Goal: Task Accomplishment & Management: Manage account settings

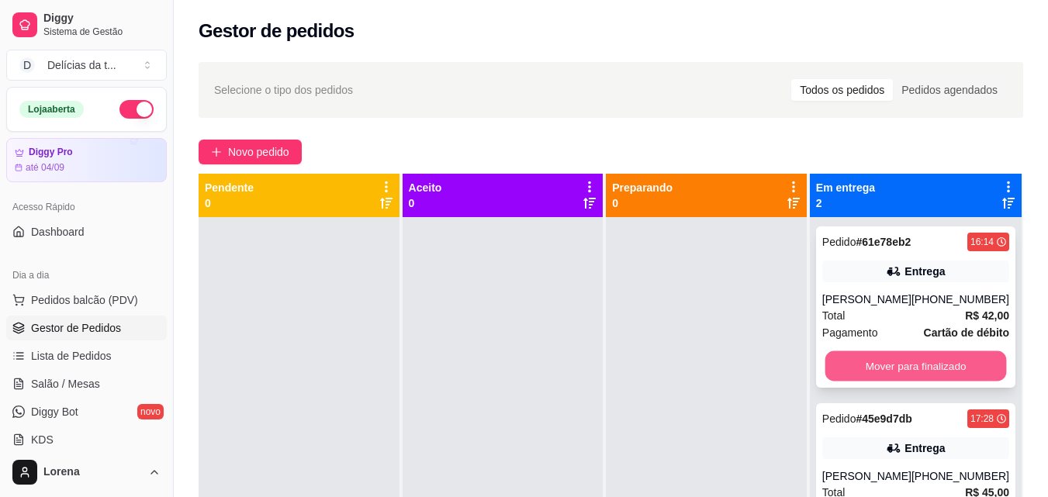
click at [876, 358] on button "Mover para finalizado" at bounding box center [914, 366] width 181 height 30
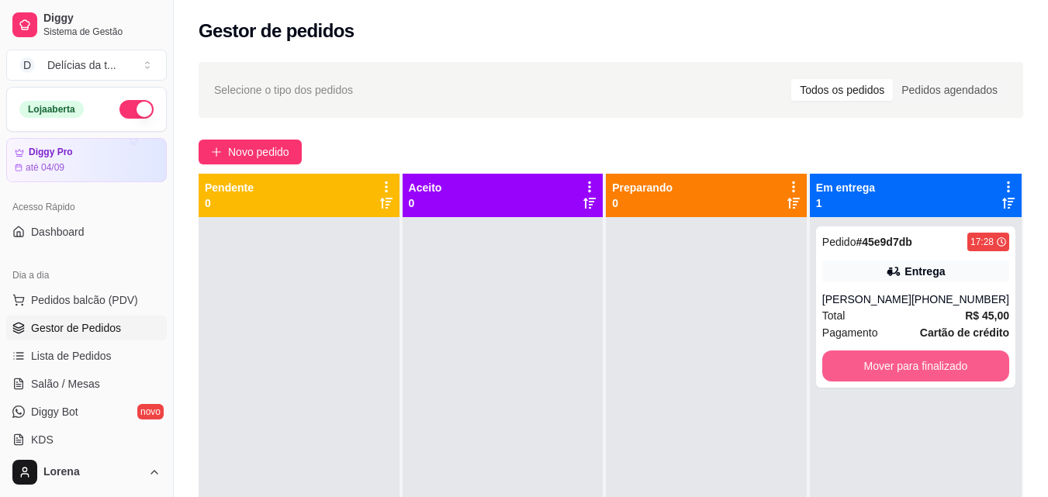
click at [876, 358] on button "Mover para finalizado" at bounding box center [915, 366] width 187 height 31
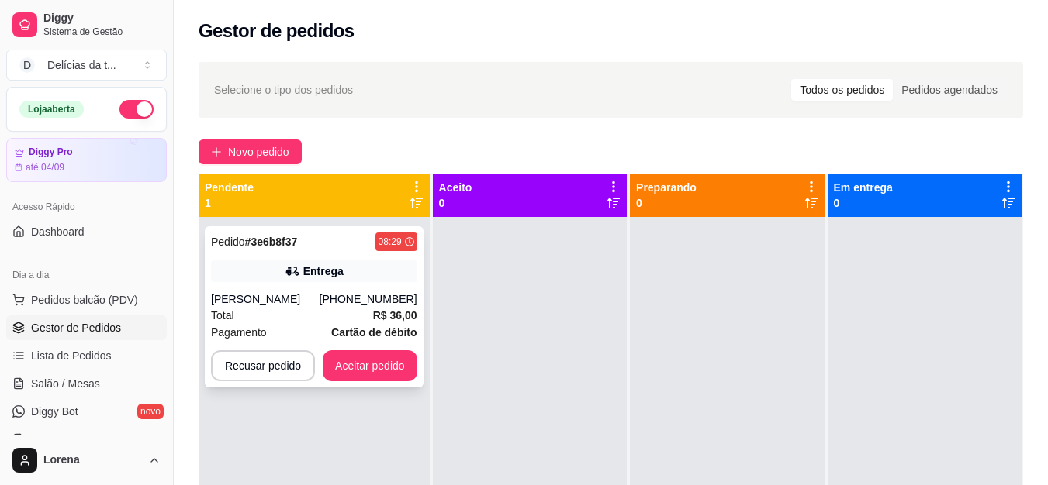
click at [375, 303] on div "[PHONE_NUMBER]" at bounding box center [369, 300] width 98 height 16
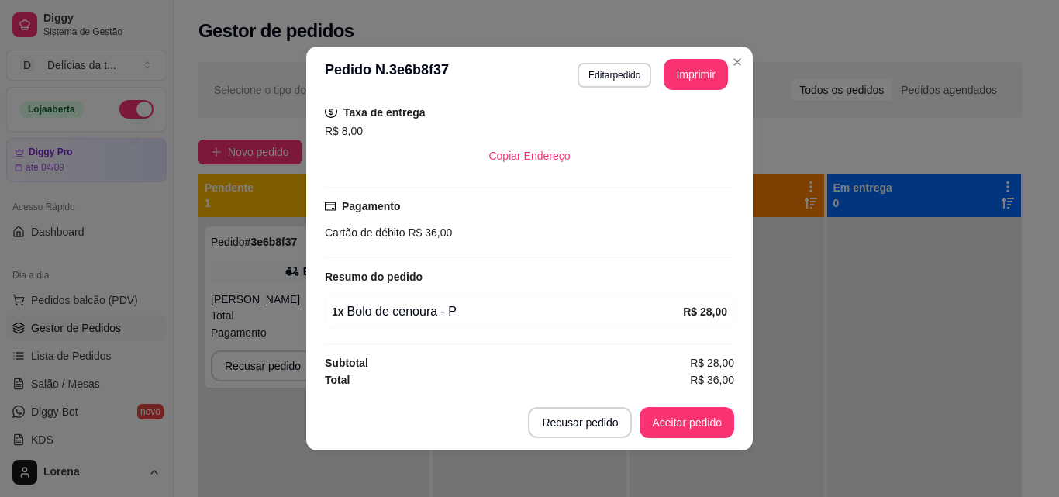
scroll to position [3, 0]
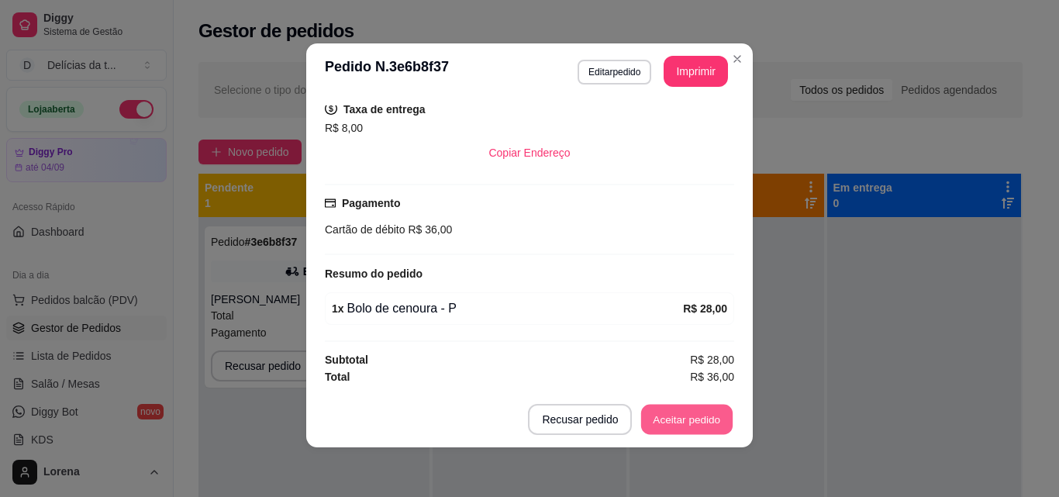
click at [682, 427] on button "Aceitar pedido" at bounding box center [687, 420] width 92 height 30
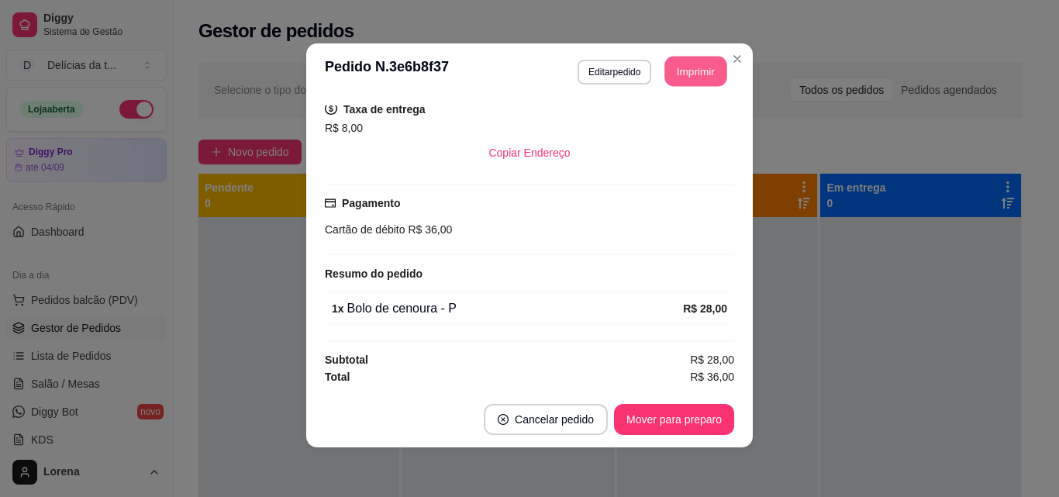
click at [699, 63] on button "Imprimir" at bounding box center [696, 72] width 62 height 30
click at [694, 419] on button "Mover para preparo" at bounding box center [674, 419] width 120 height 31
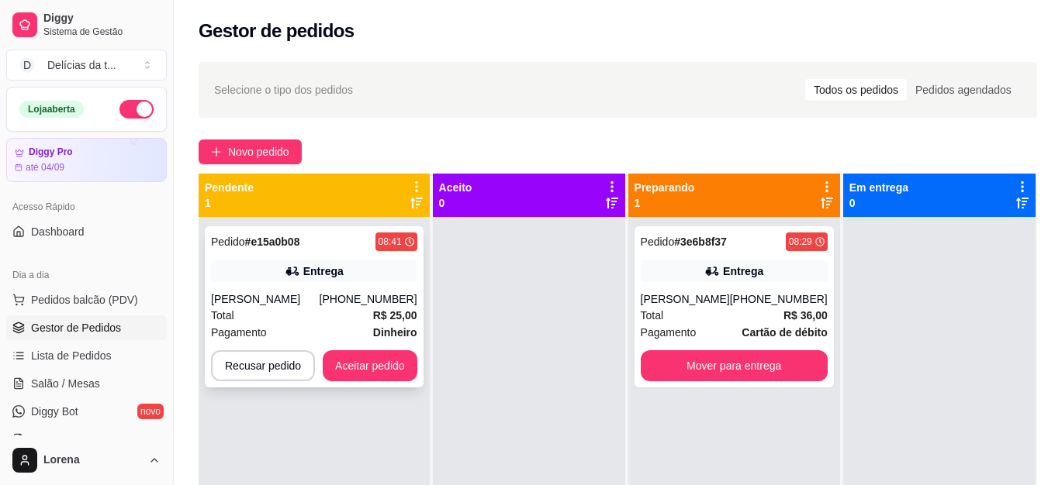
click at [355, 294] on div "[PHONE_NUMBER]" at bounding box center [369, 300] width 98 height 16
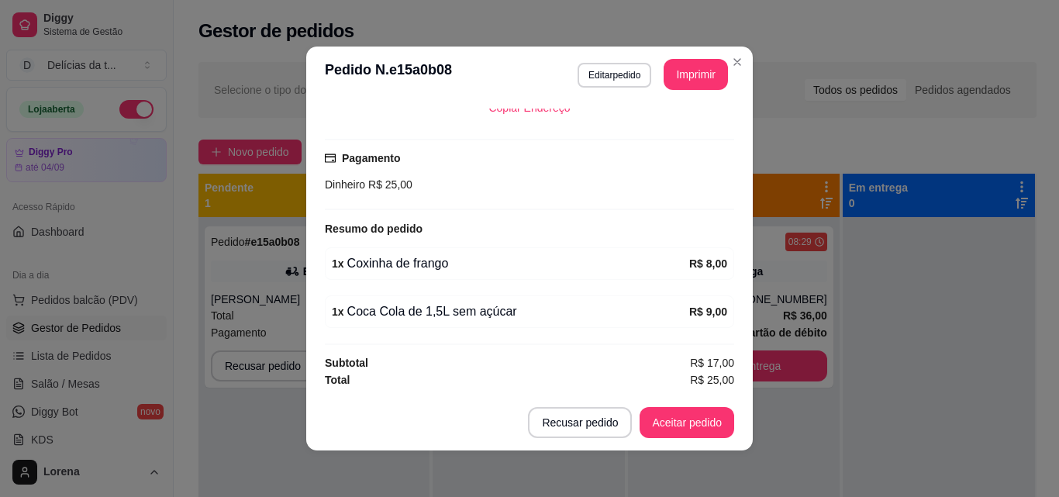
scroll to position [3, 0]
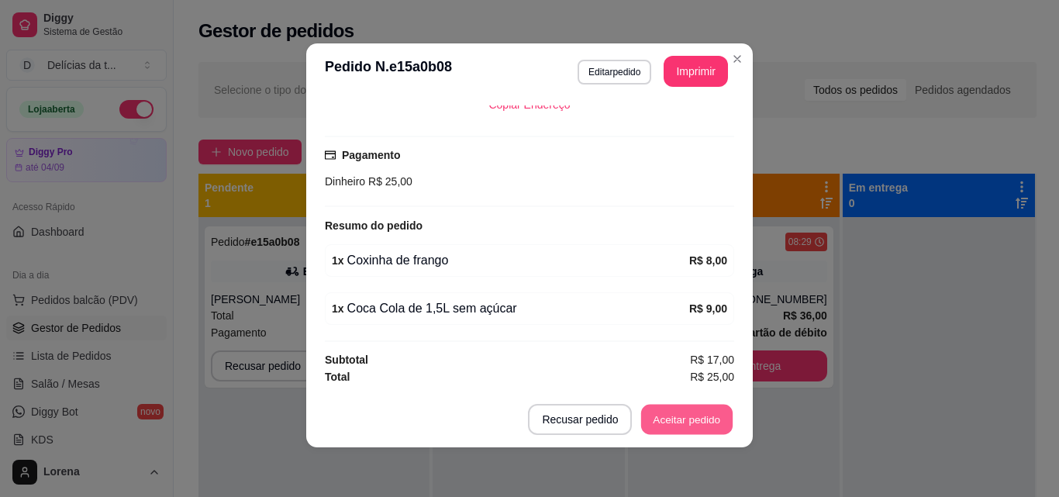
click at [679, 411] on button "Aceitar pedido" at bounding box center [687, 420] width 92 height 30
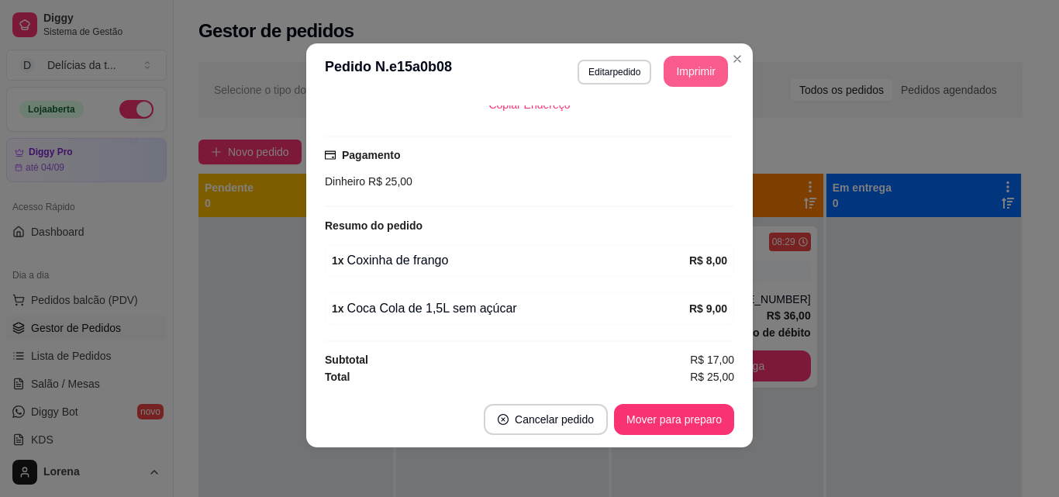
click at [693, 62] on button "Imprimir" at bounding box center [696, 71] width 64 height 31
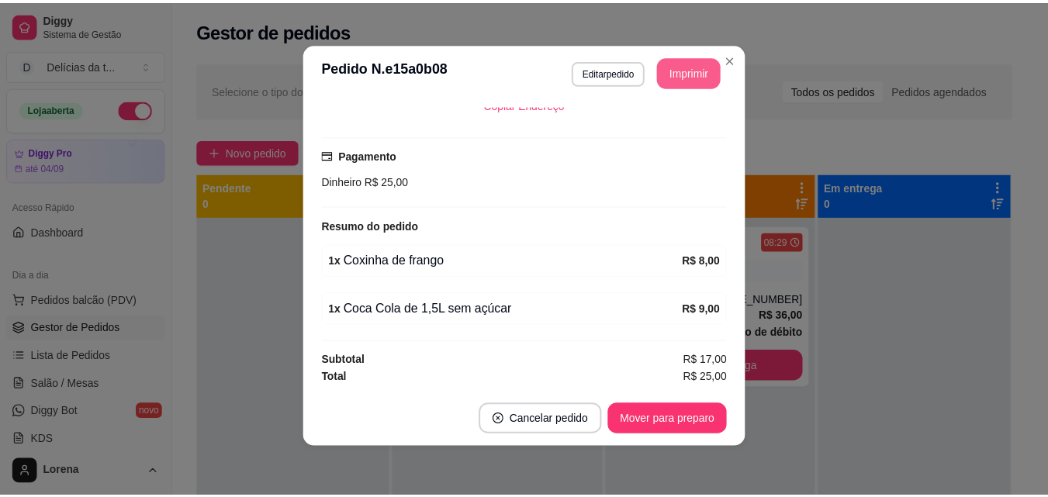
scroll to position [0, 0]
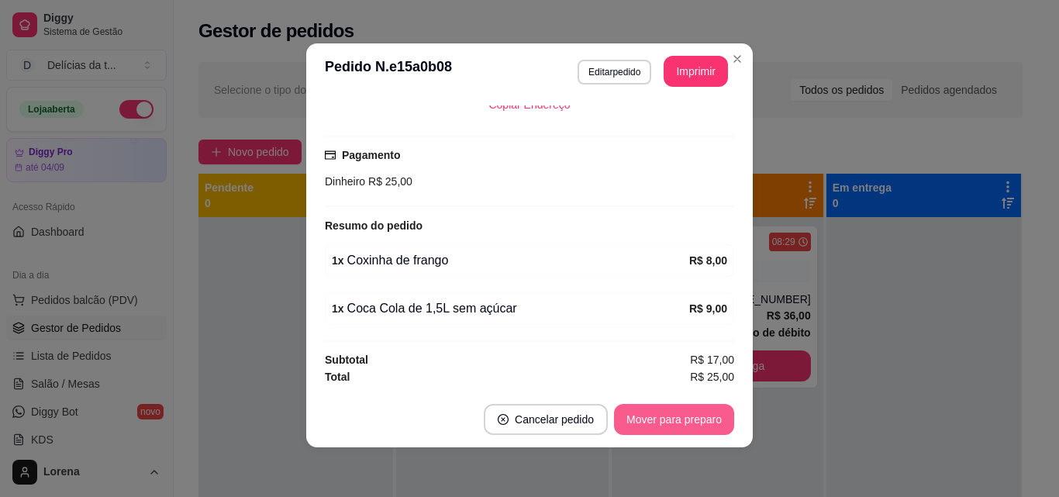
click at [703, 406] on button "Mover para preparo" at bounding box center [674, 419] width 120 height 31
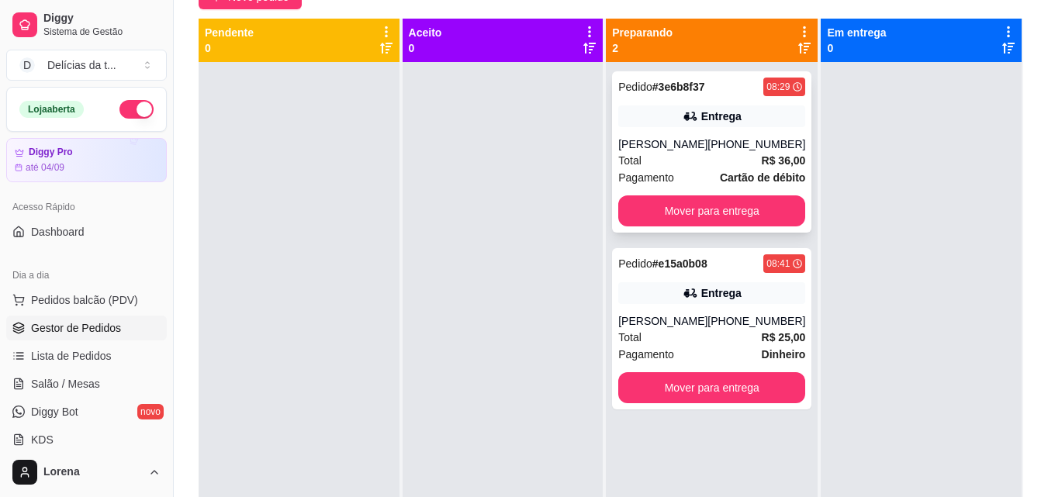
click at [699, 134] on div "Pedido # 3e6b8f37 08:29 Entrega [PERSON_NAME] [PHONE_NUMBER] Total R$ 36,00 Pag…" at bounding box center [711, 151] width 199 height 161
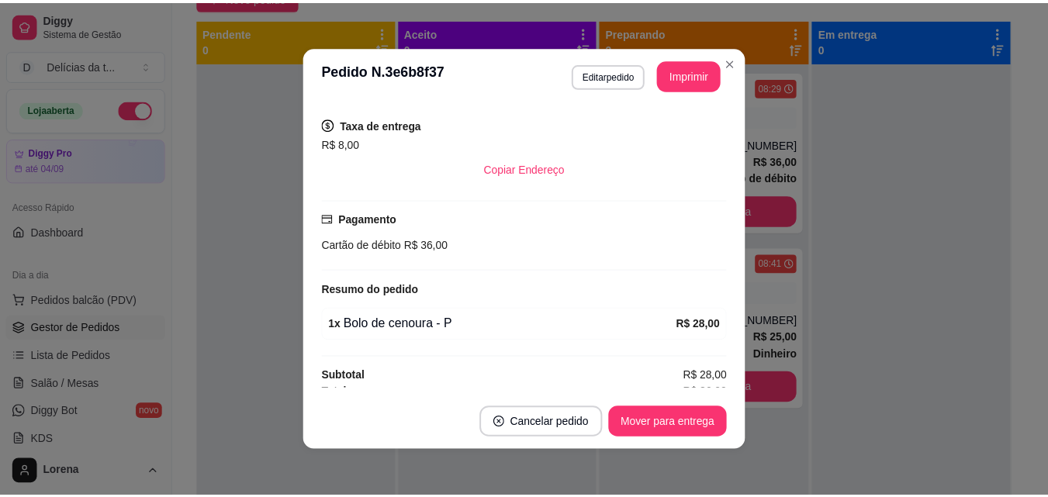
scroll to position [323, 0]
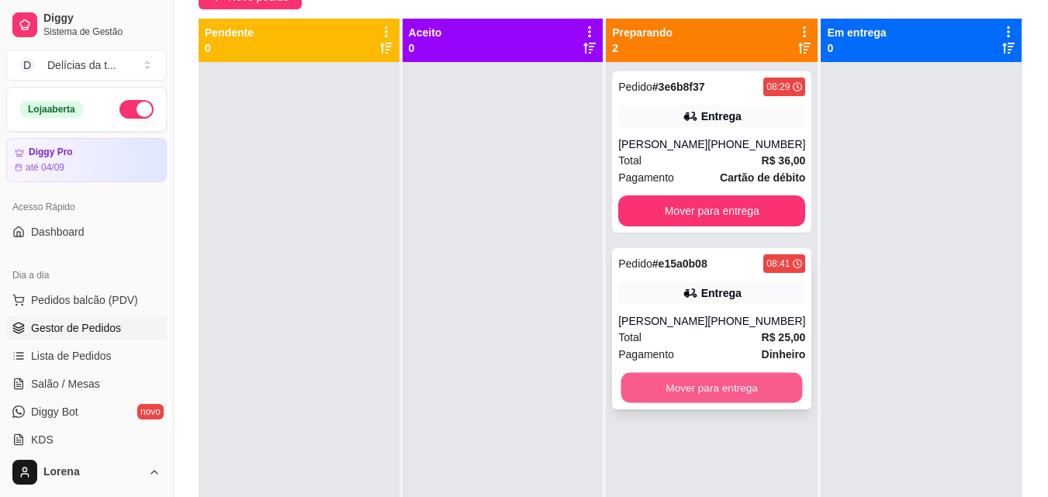
click at [682, 393] on button "Mover para entrega" at bounding box center [711, 388] width 181 height 30
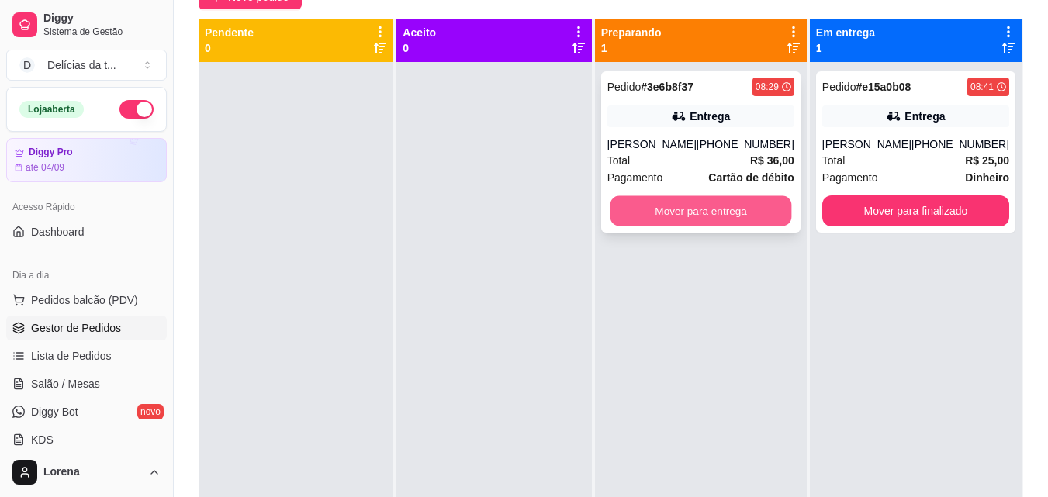
click at [648, 223] on button "Mover para entrega" at bounding box center [700, 211] width 181 height 30
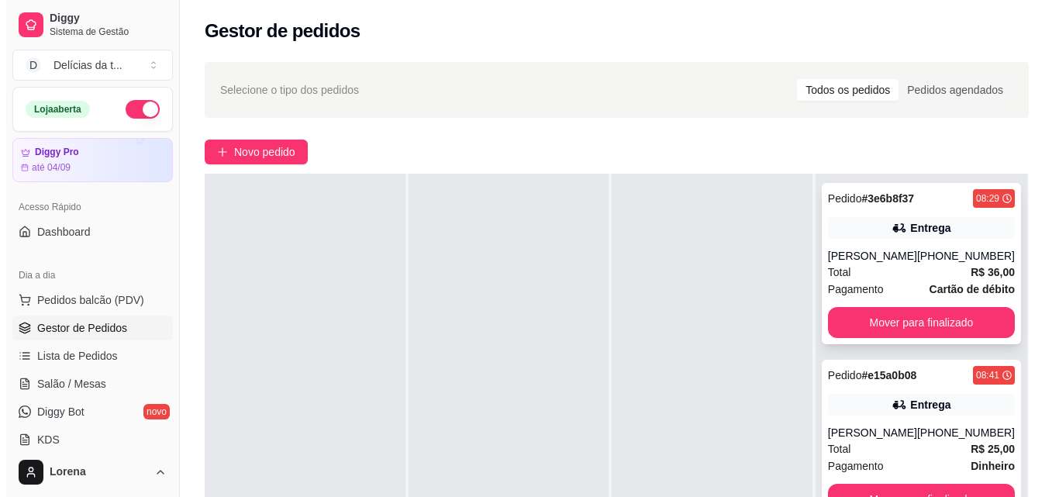
scroll to position [0, 0]
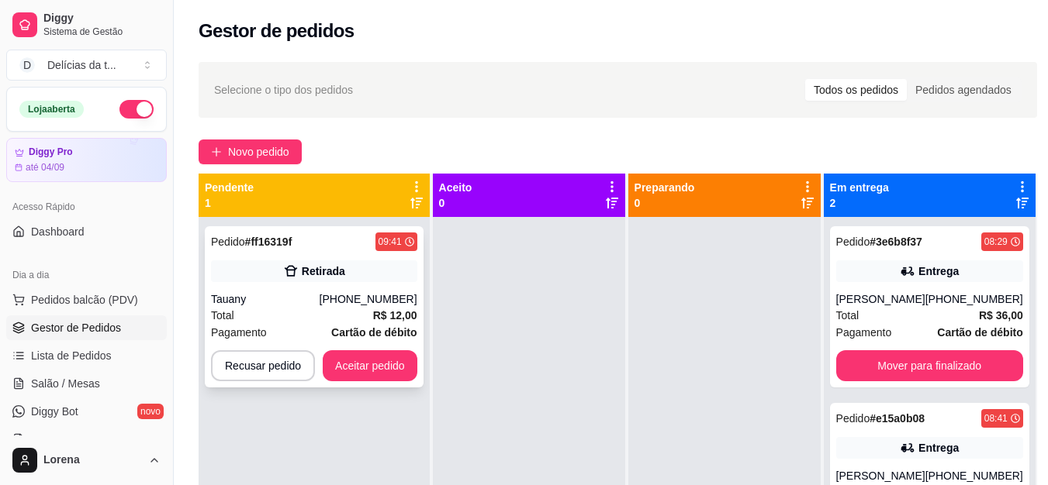
click at [330, 309] on div "Total R$ 12,00" at bounding box center [314, 315] width 206 height 17
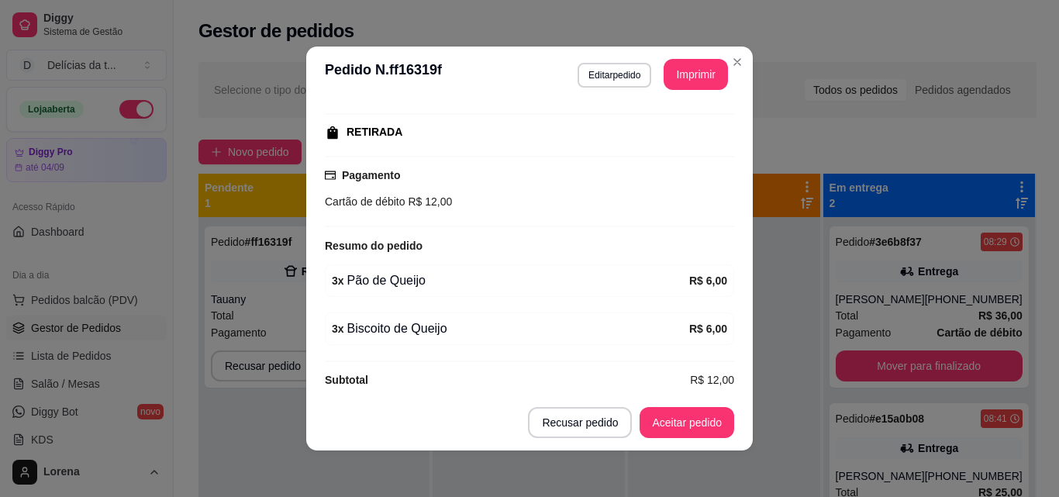
scroll to position [250, 0]
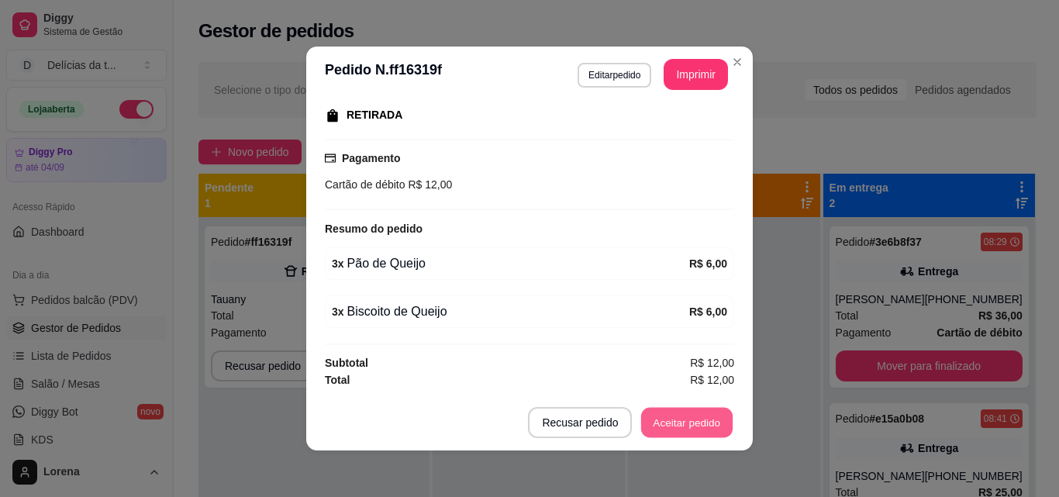
click at [651, 427] on button "Aceitar pedido" at bounding box center [687, 423] width 92 height 30
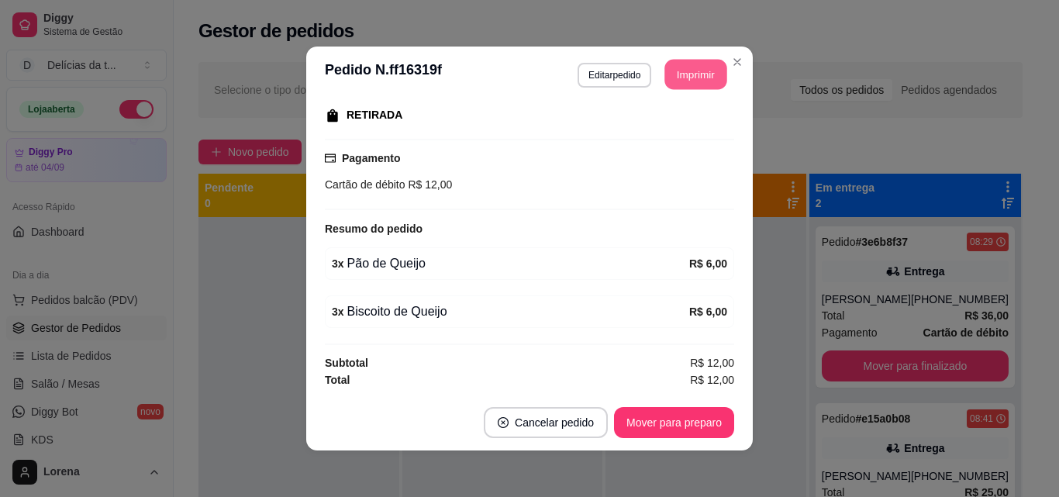
click at [665, 67] on button "Imprimir" at bounding box center [696, 75] width 62 height 30
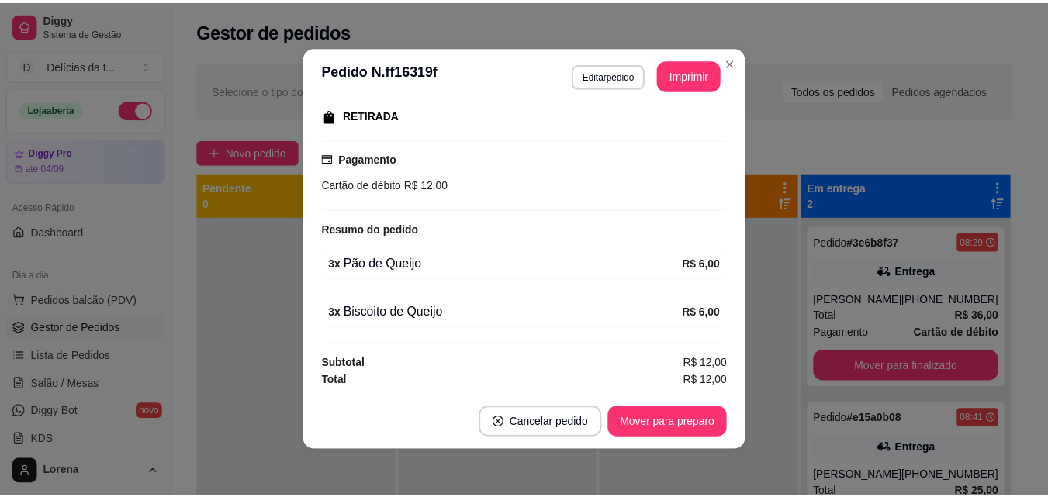
scroll to position [0, 0]
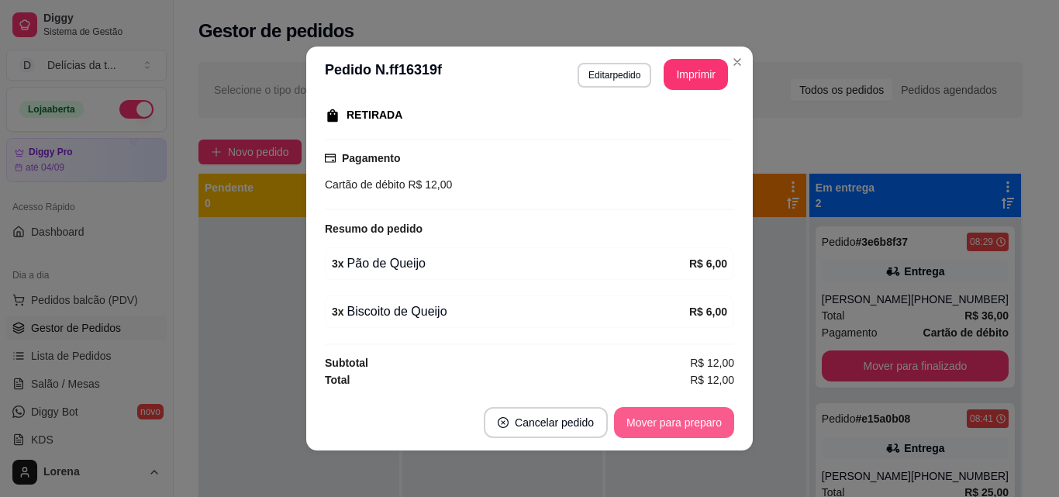
click at [709, 427] on button "Mover para preparo" at bounding box center [674, 422] width 120 height 31
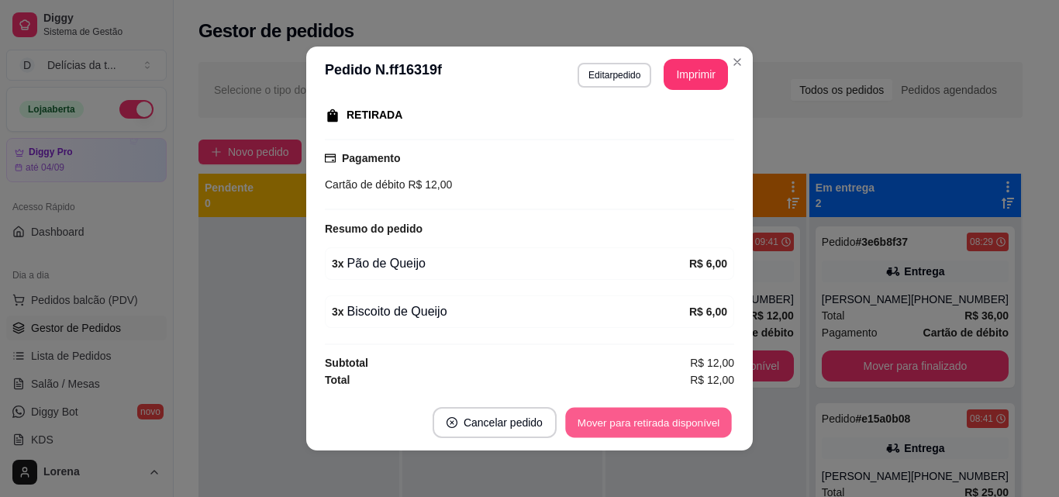
click at [613, 420] on button "Mover para retirada disponível" at bounding box center [648, 423] width 166 height 30
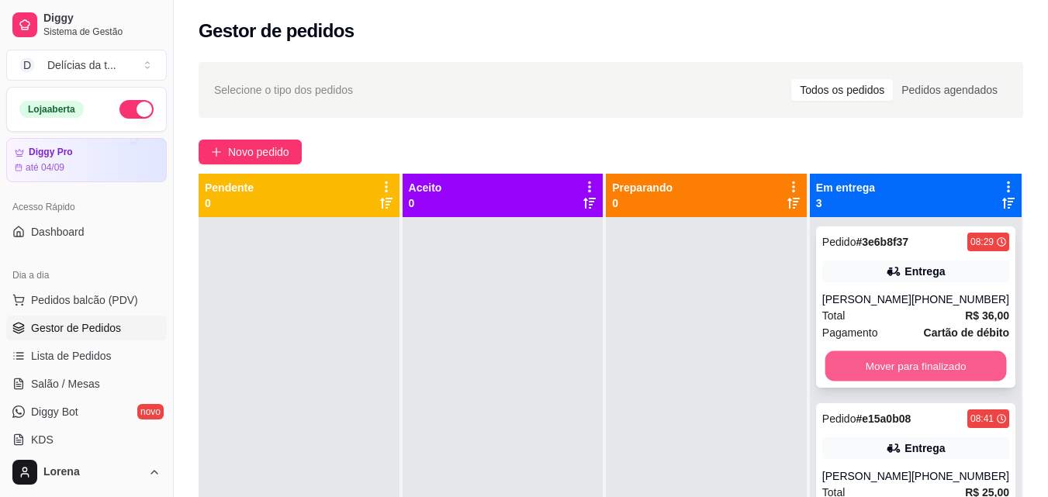
click at [932, 360] on button "Mover para finalizado" at bounding box center [914, 366] width 181 height 30
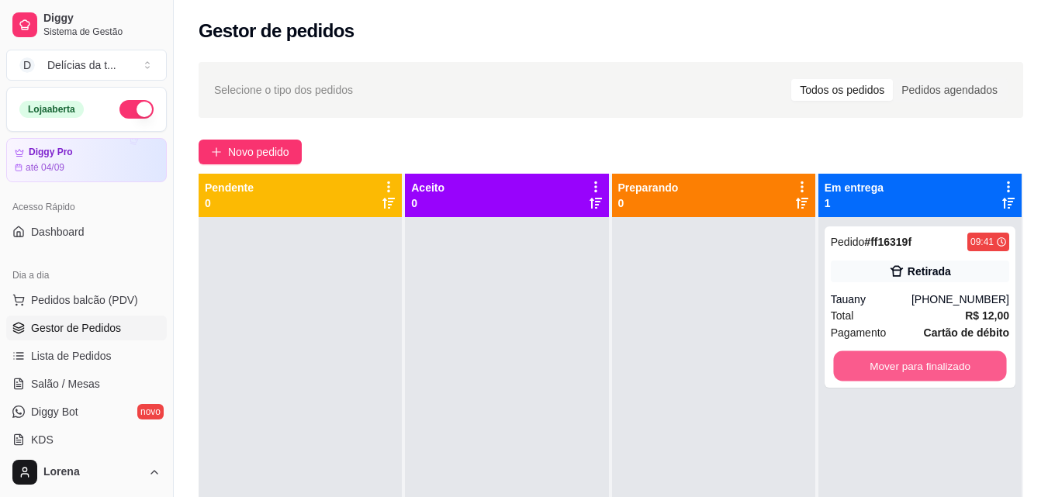
click at [932, 360] on button "Mover para finalizado" at bounding box center [919, 366] width 173 height 30
